Goal: Task Accomplishment & Management: Use online tool/utility

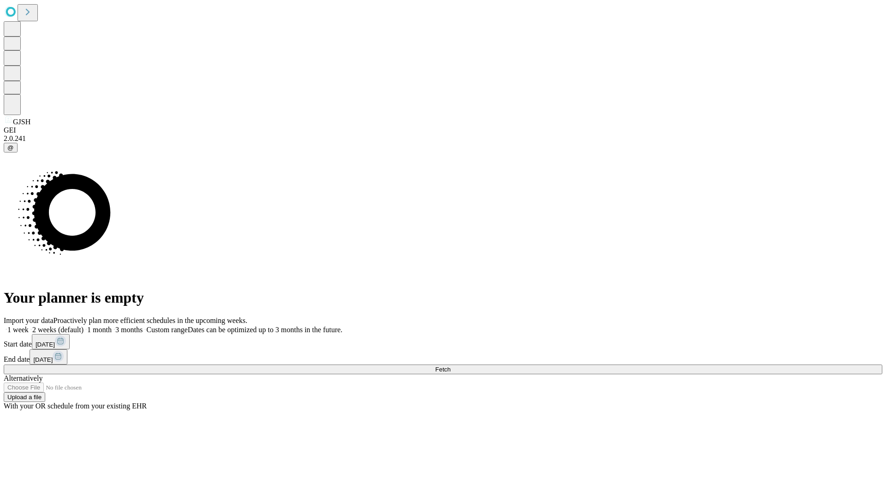
click at [451, 366] on span "Fetch" at bounding box center [442, 369] width 15 height 7
